Goal: Check status: Check status

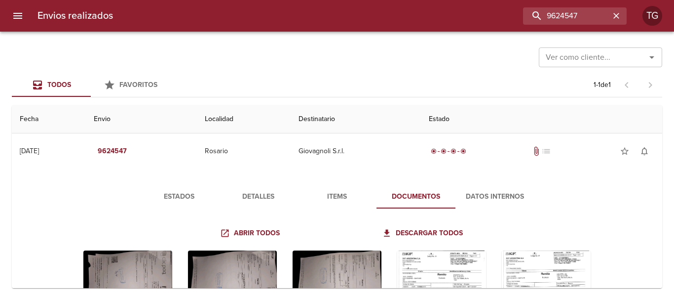
scroll to position [107, 0]
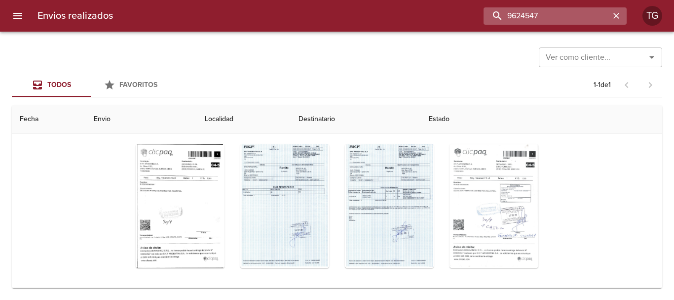
click at [583, 15] on input "9624547" at bounding box center [547, 15] width 126 height 17
type input "9"
type input "[PERSON_NAME]"
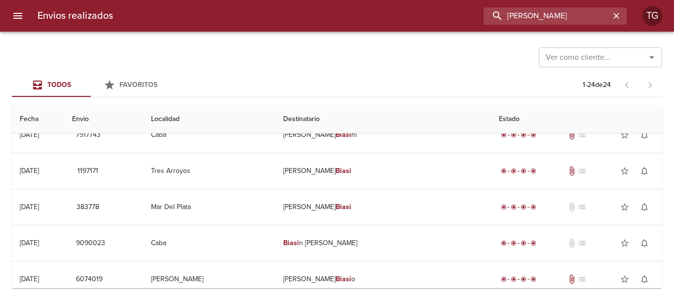
scroll to position [0, 0]
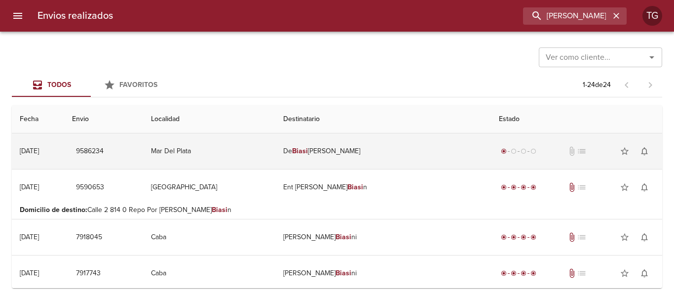
click at [421, 149] on td "De [PERSON_NAME]" at bounding box center [383, 151] width 216 height 36
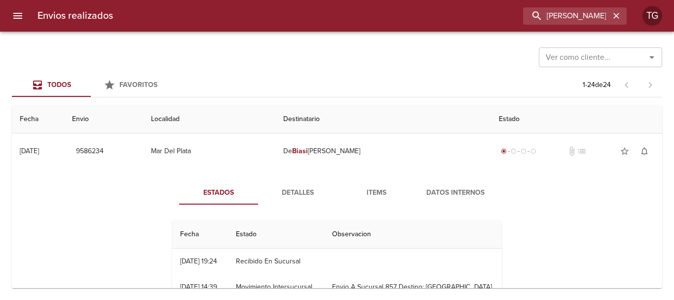
click at [389, 192] on span "Items" at bounding box center [376, 193] width 67 height 12
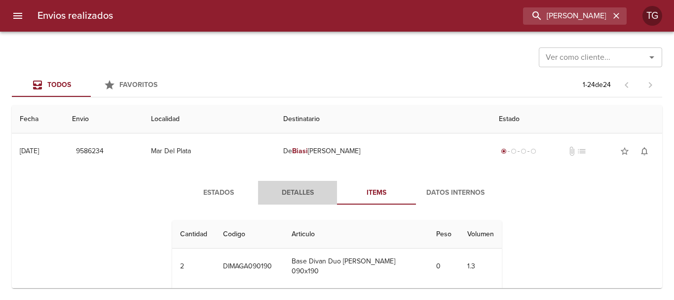
click at [306, 198] on span "Detalles" at bounding box center [297, 193] width 67 height 12
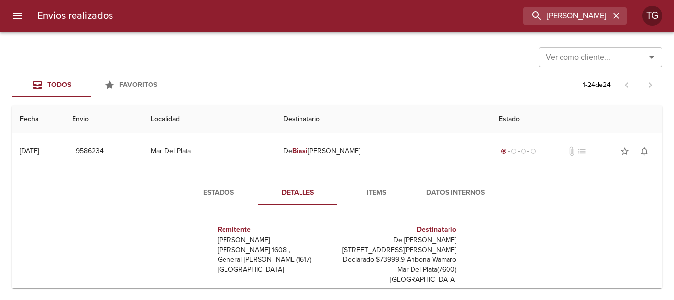
click at [378, 187] on span "Items" at bounding box center [376, 193] width 67 height 12
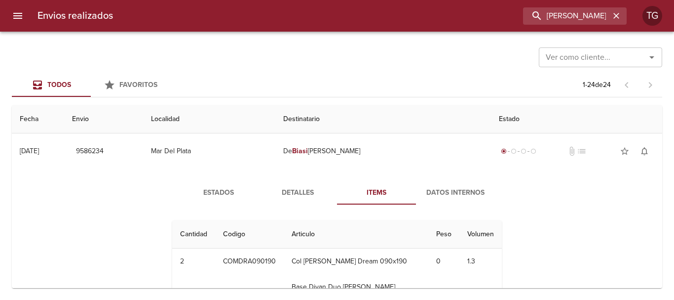
click at [440, 191] on span "Datos Internos" at bounding box center [455, 193] width 67 height 12
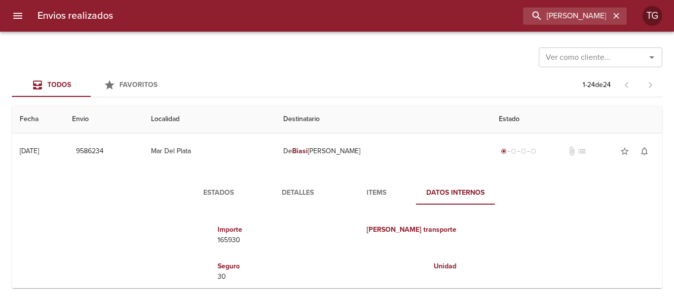
click at [211, 188] on span "Estados" at bounding box center [218, 193] width 67 height 12
